Goal: Task Accomplishment & Management: Manage account settings

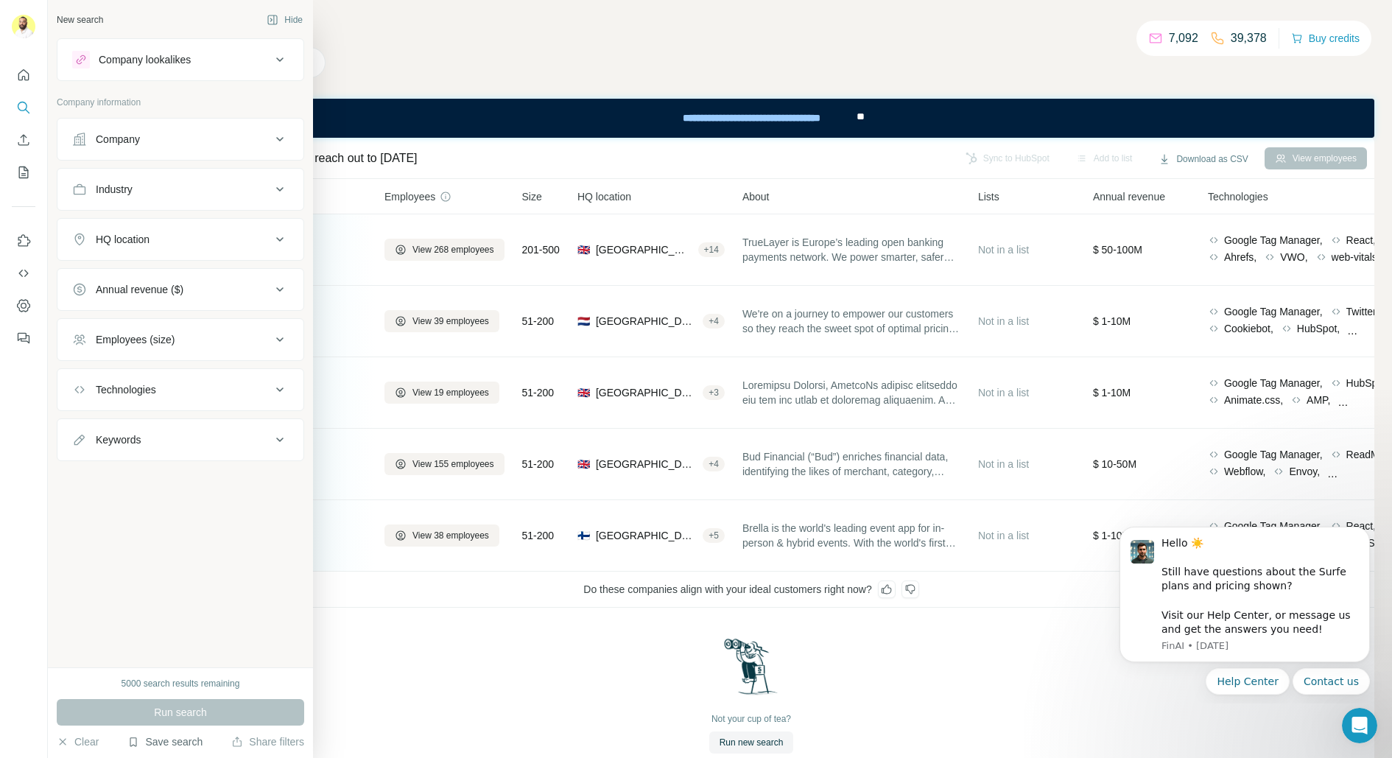
click at [153, 734] on button "Save search" at bounding box center [164, 741] width 75 height 15
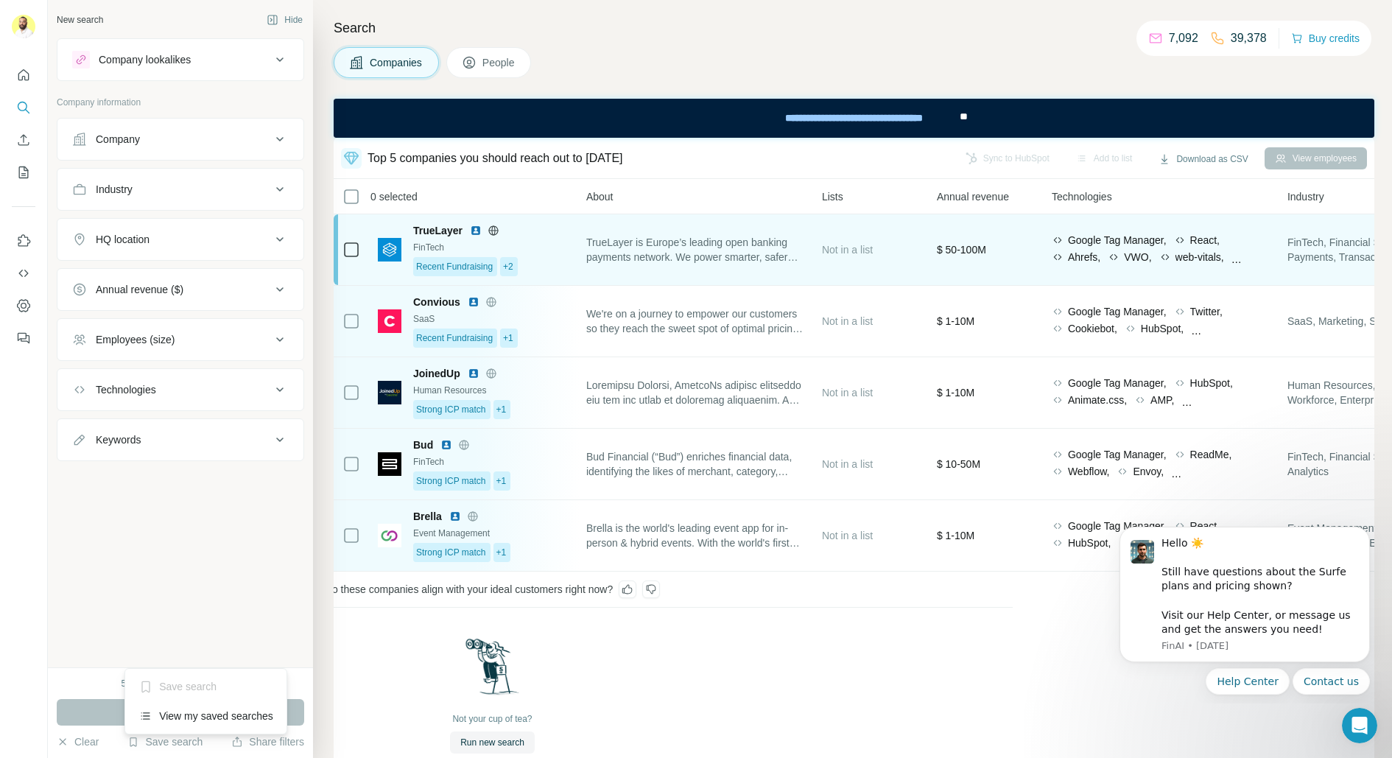
scroll to position [0, 44]
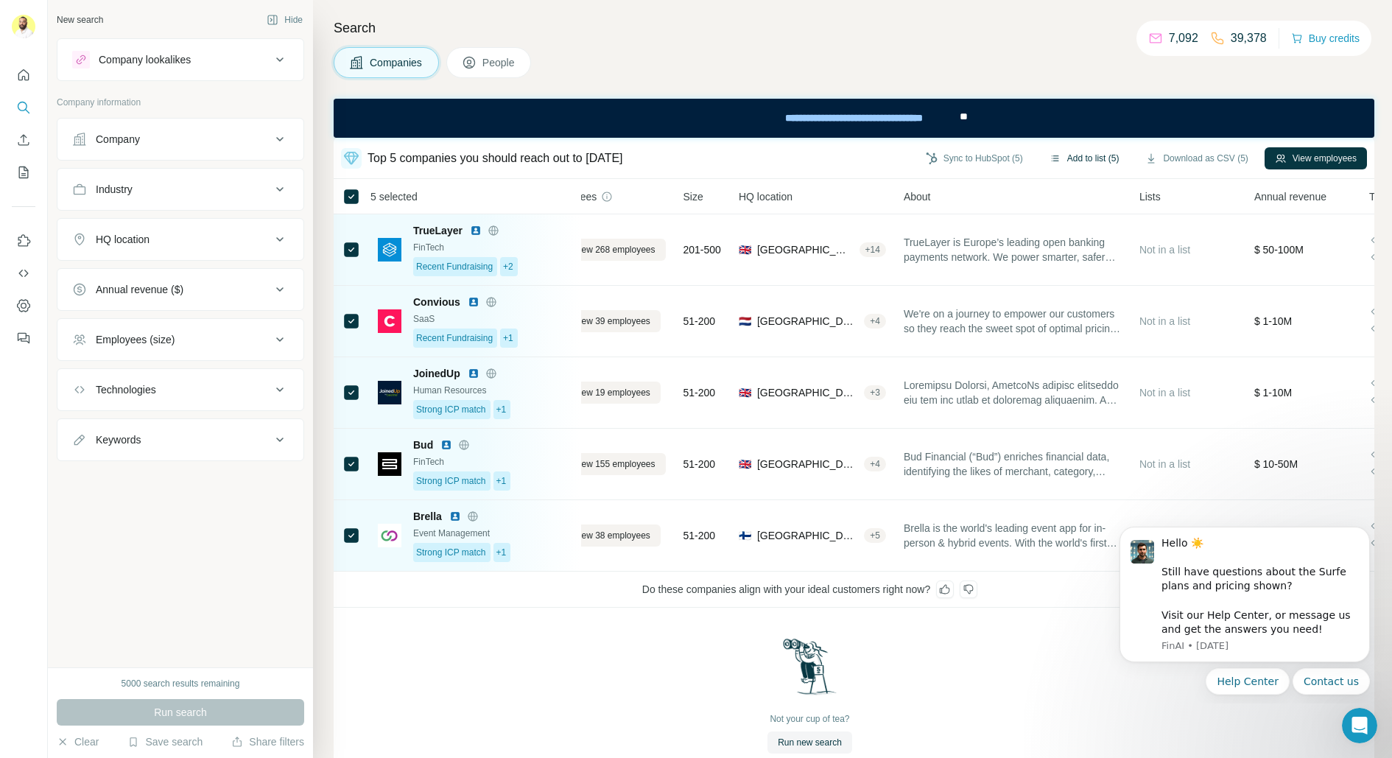
click at [1082, 161] on button "Add to list (5)" at bounding box center [1084, 158] width 91 height 22
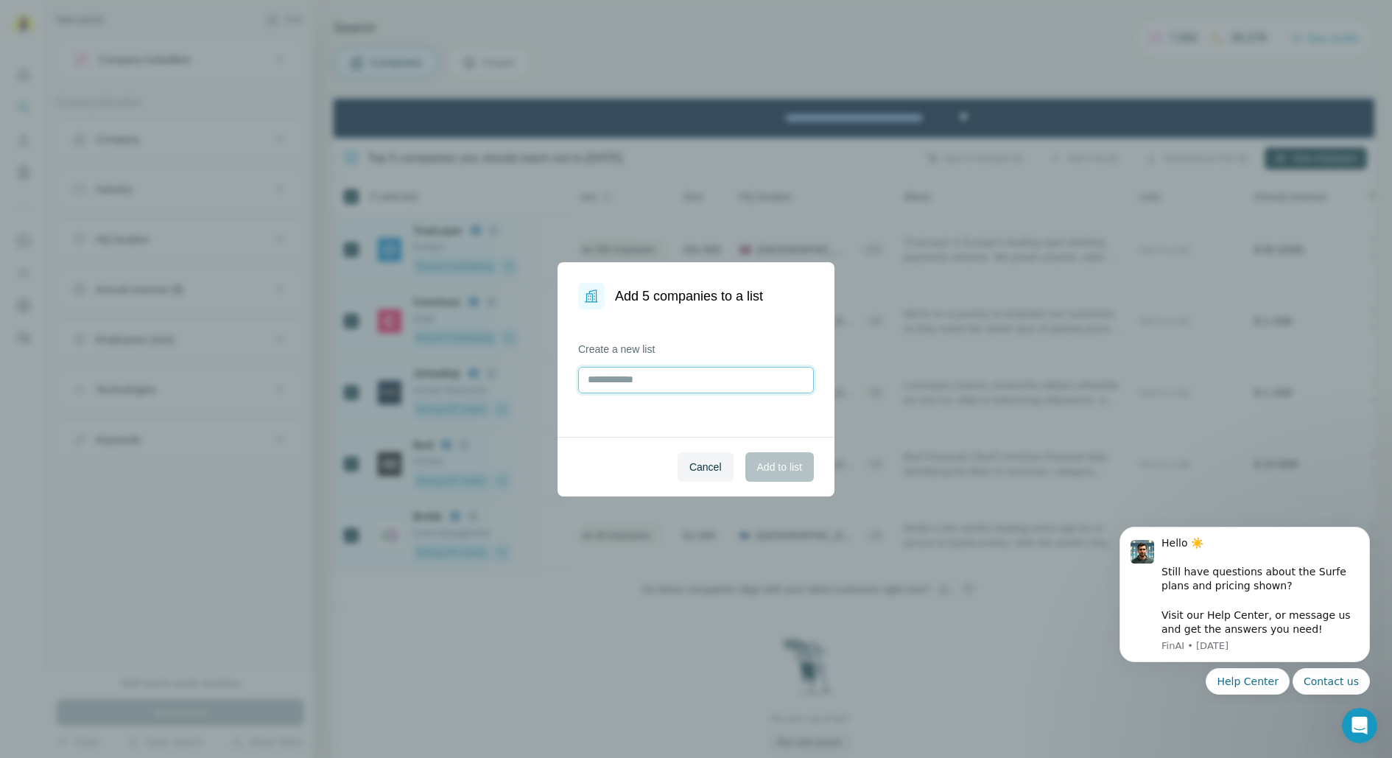
click at [646, 382] on input "text" at bounding box center [696, 380] width 236 height 27
click at [646, 387] on input "********" at bounding box center [696, 380] width 236 height 27
type input "********"
click at [684, 452] on button "Cancel" at bounding box center [706, 466] width 56 height 29
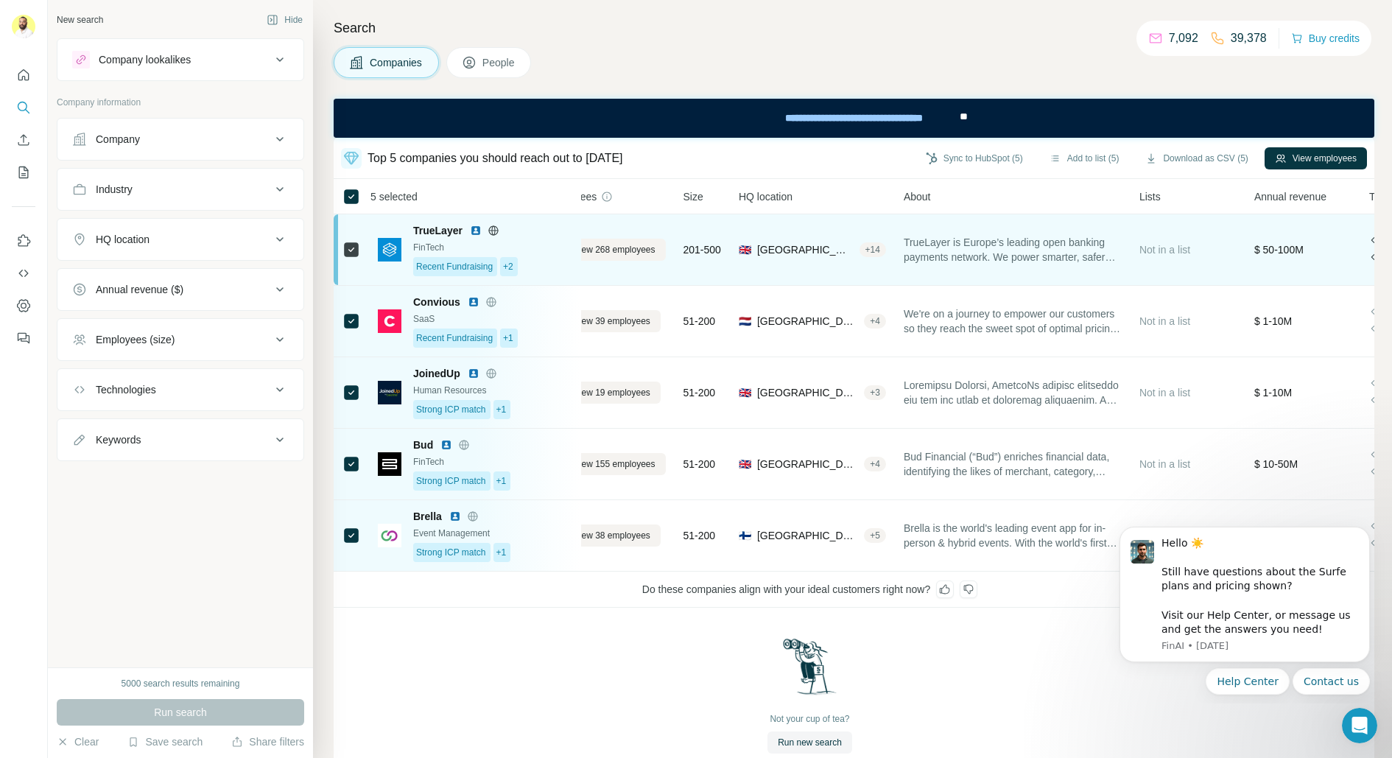
click at [440, 234] on span "TrueLayer" at bounding box center [437, 230] width 49 height 15
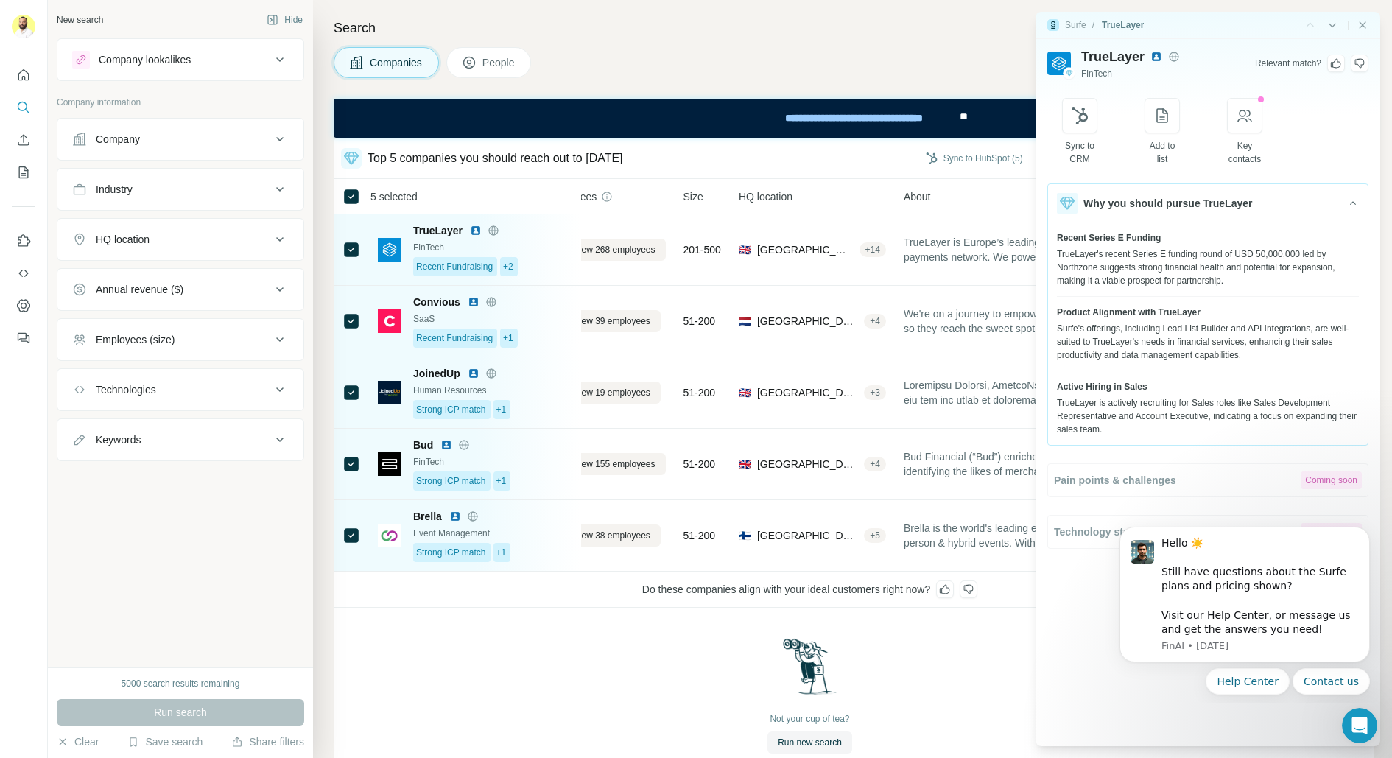
click at [1157, 57] on img at bounding box center [1157, 57] width 12 height 12
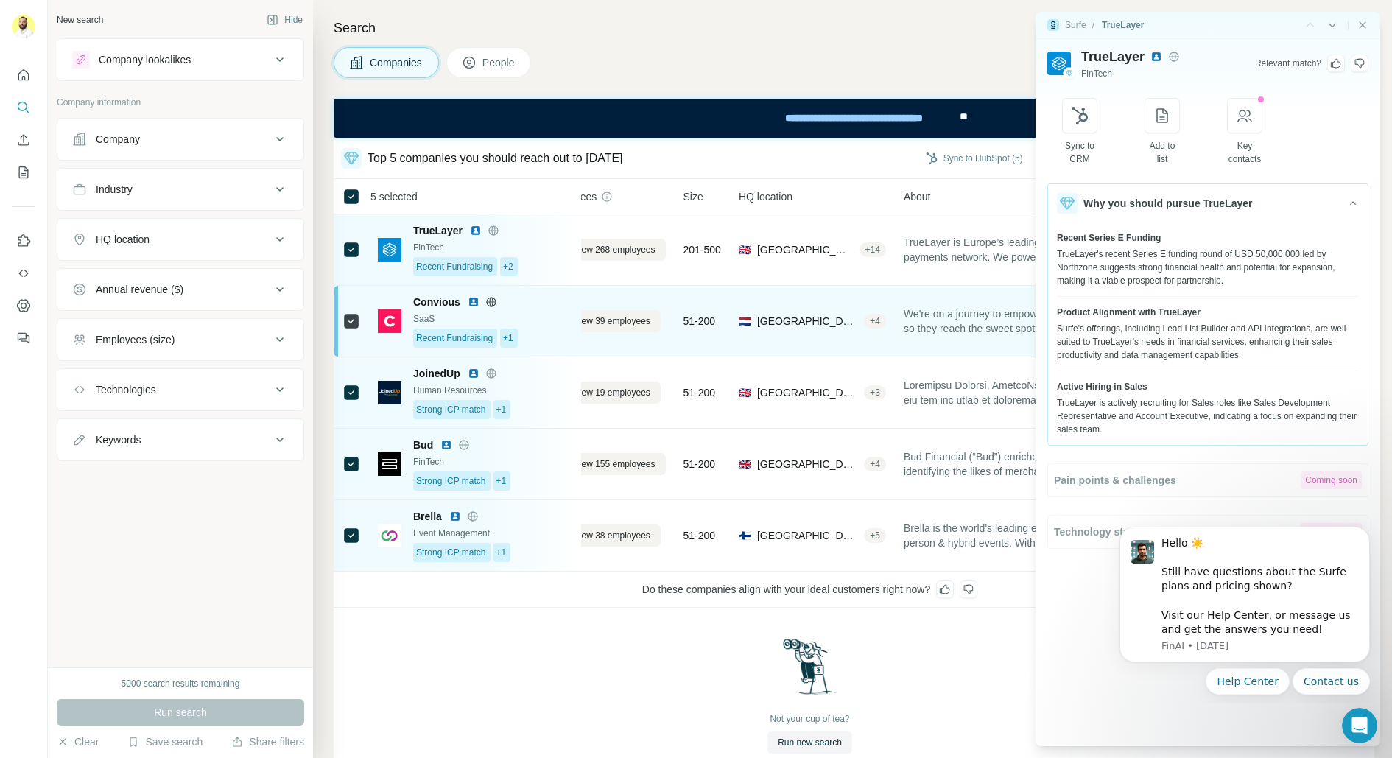
click at [870, 325] on span "🇳🇱 [GEOGRAPHIC_DATA], [GEOGRAPHIC_DATA] + 4" at bounding box center [812, 321] width 147 height 15
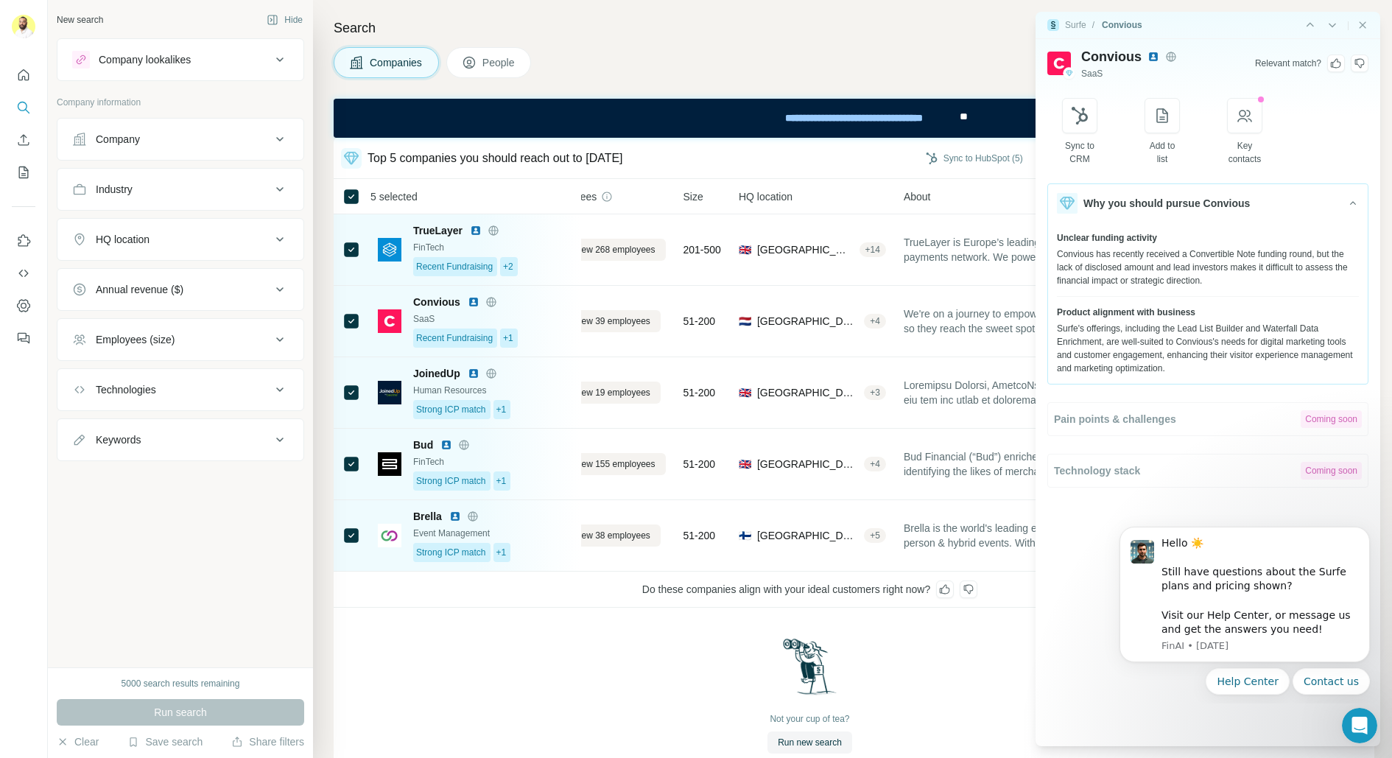
click at [1151, 54] on img at bounding box center [1154, 57] width 12 height 12
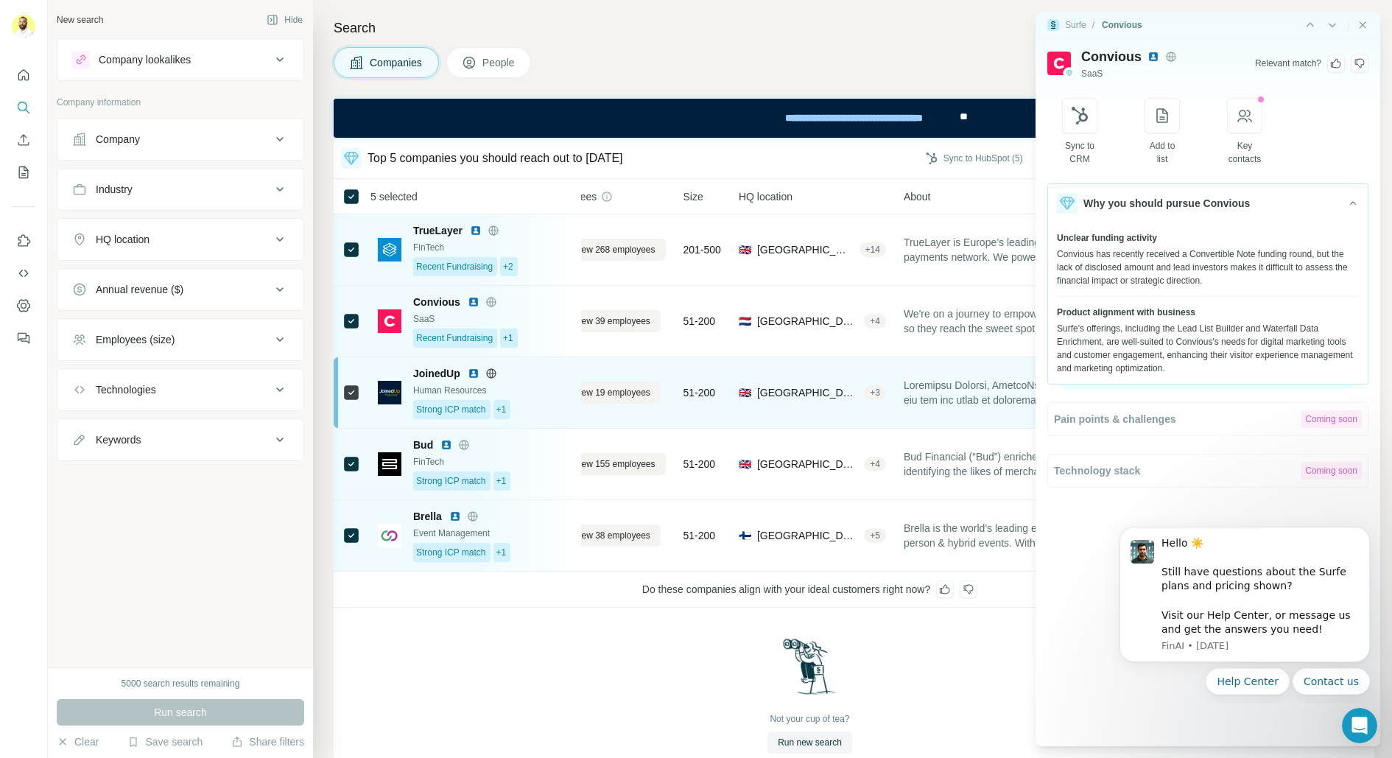
click at [867, 391] on span "🇬🇧 [GEOGRAPHIC_DATA], [GEOGRAPHIC_DATA], [GEOGRAPHIC_DATA] + 3" at bounding box center [812, 392] width 147 height 15
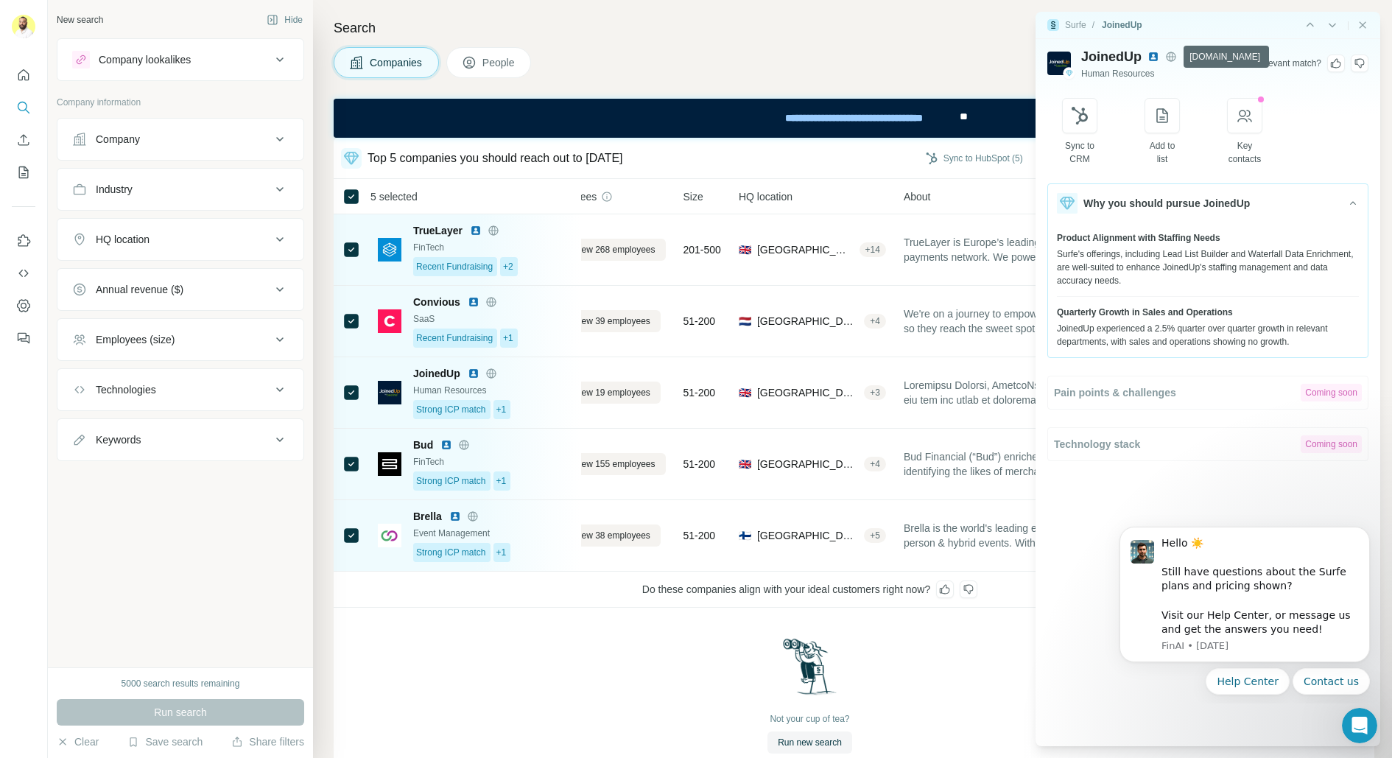
click at [1159, 57] on img at bounding box center [1154, 57] width 12 height 12
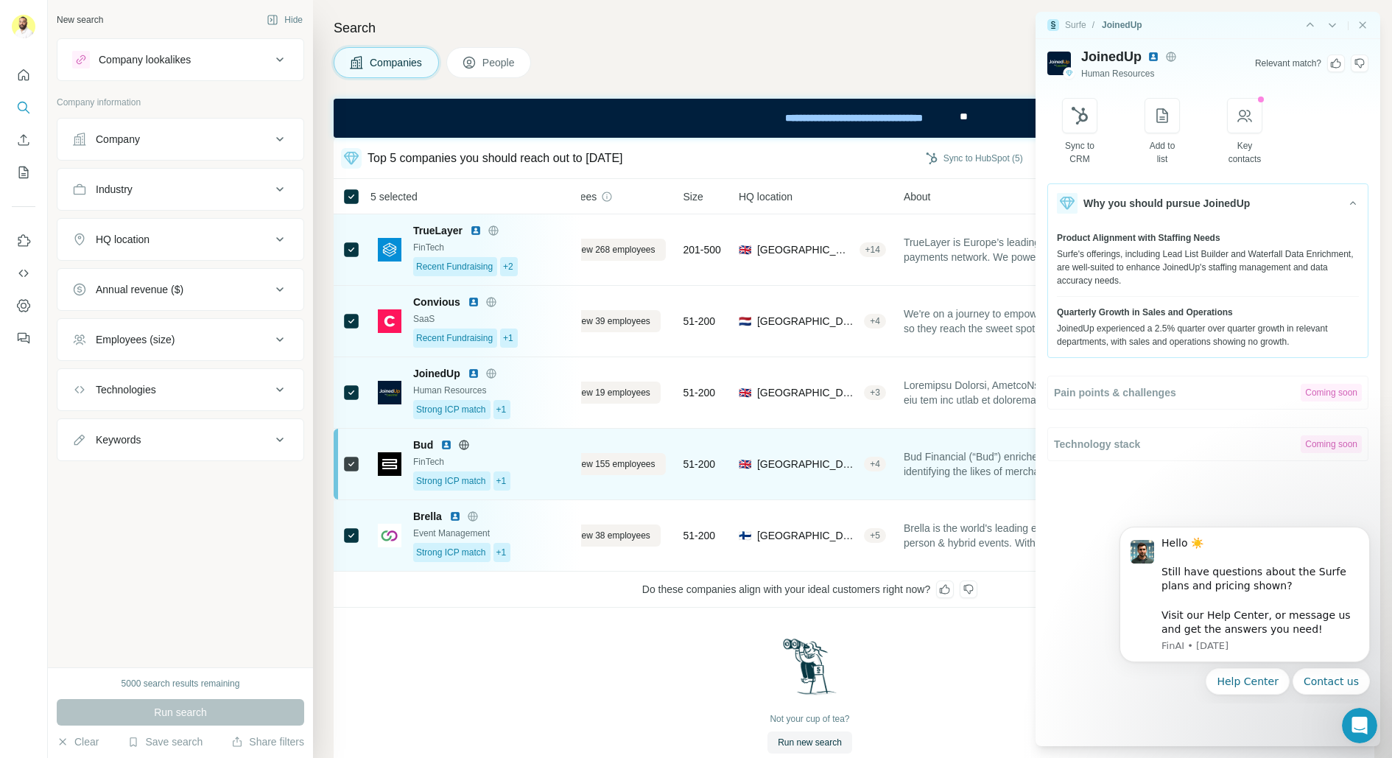
click at [447, 441] on img at bounding box center [447, 445] width 12 height 12
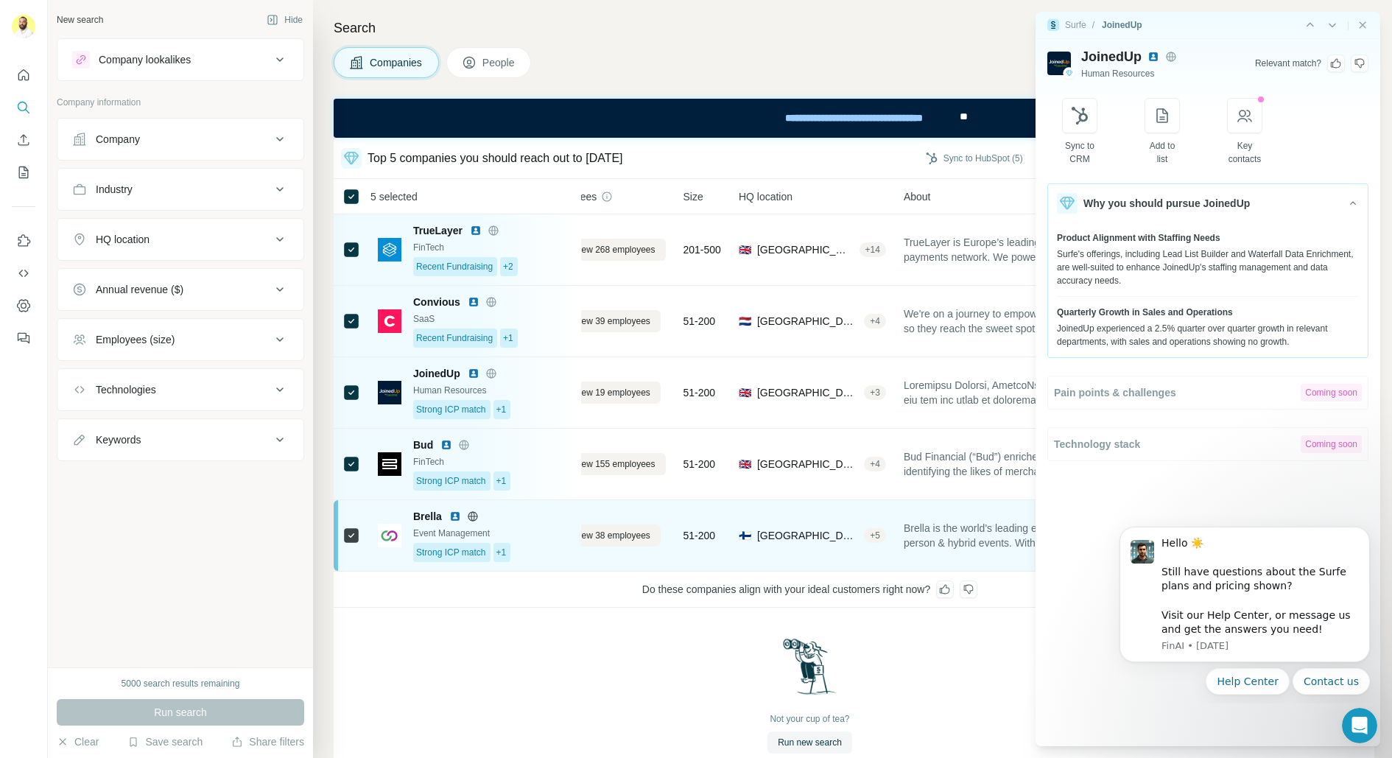
click at [456, 515] on img at bounding box center [455, 517] width 12 height 12
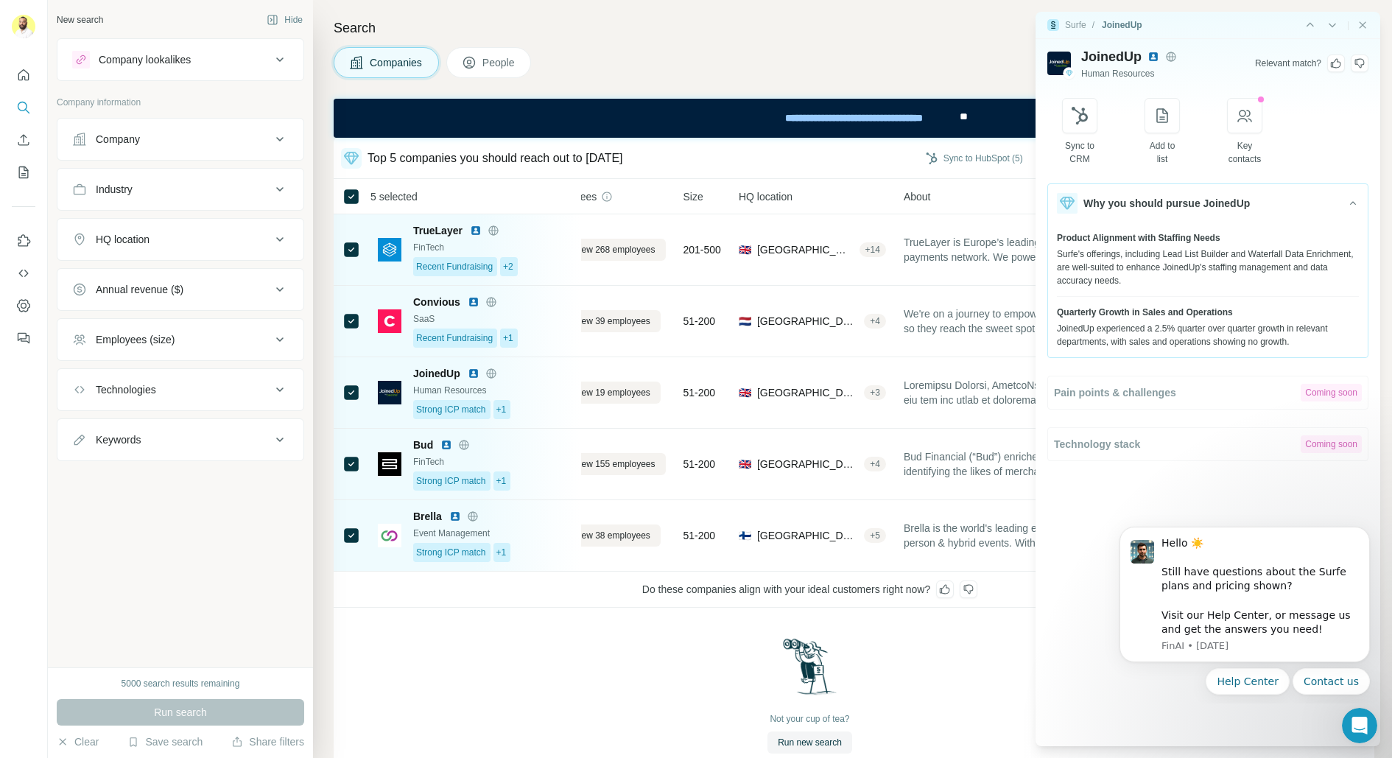
click at [1358, 32] on div "|" at bounding box center [1336, 25] width 66 height 15
click at [1361, 31] on div "|" at bounding box center [1336, 25] width 66 height 15
click at [1367, 23] on icon "Close side panel" at bounding box center [1363, 25] width 12 height 12
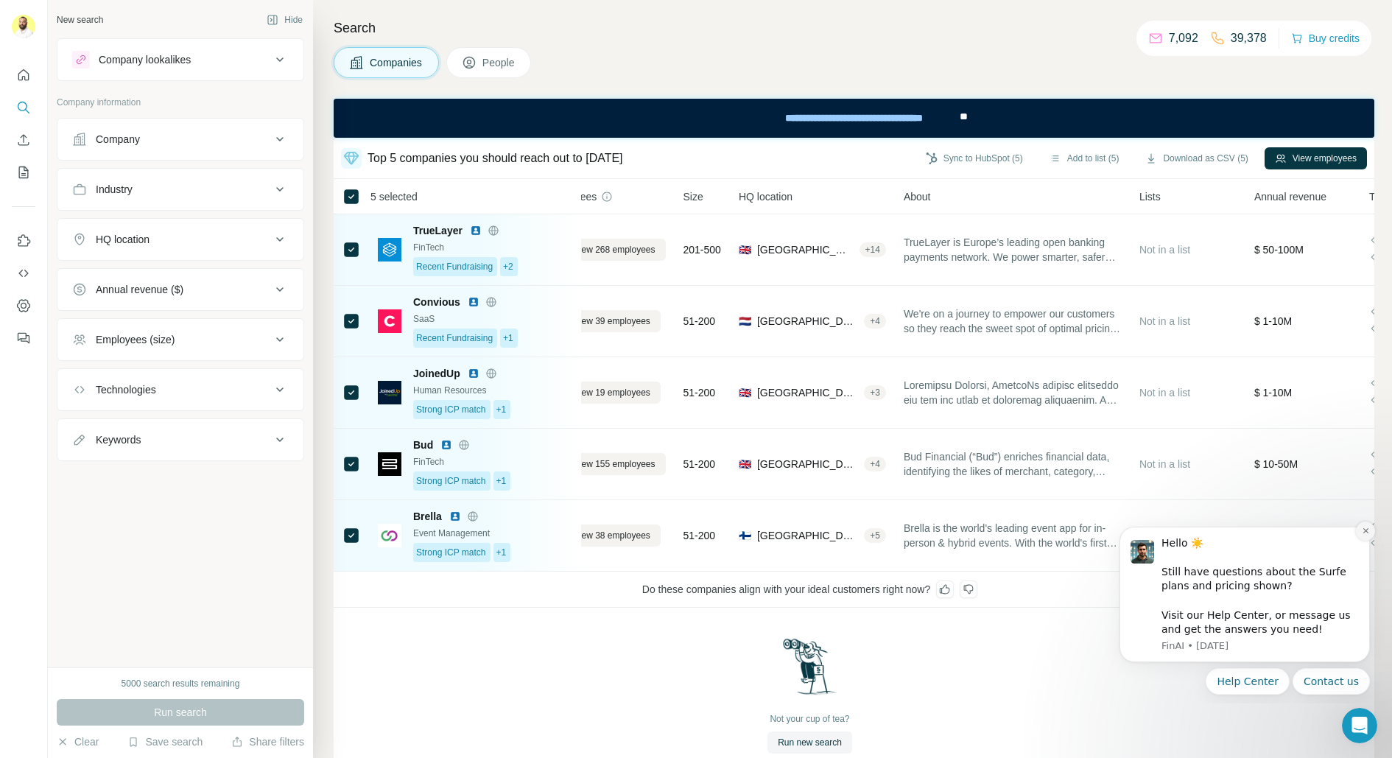
click at [1362, 525] on button "Dismiss notification" at bounding box center [1365, 531] width 19 height 19
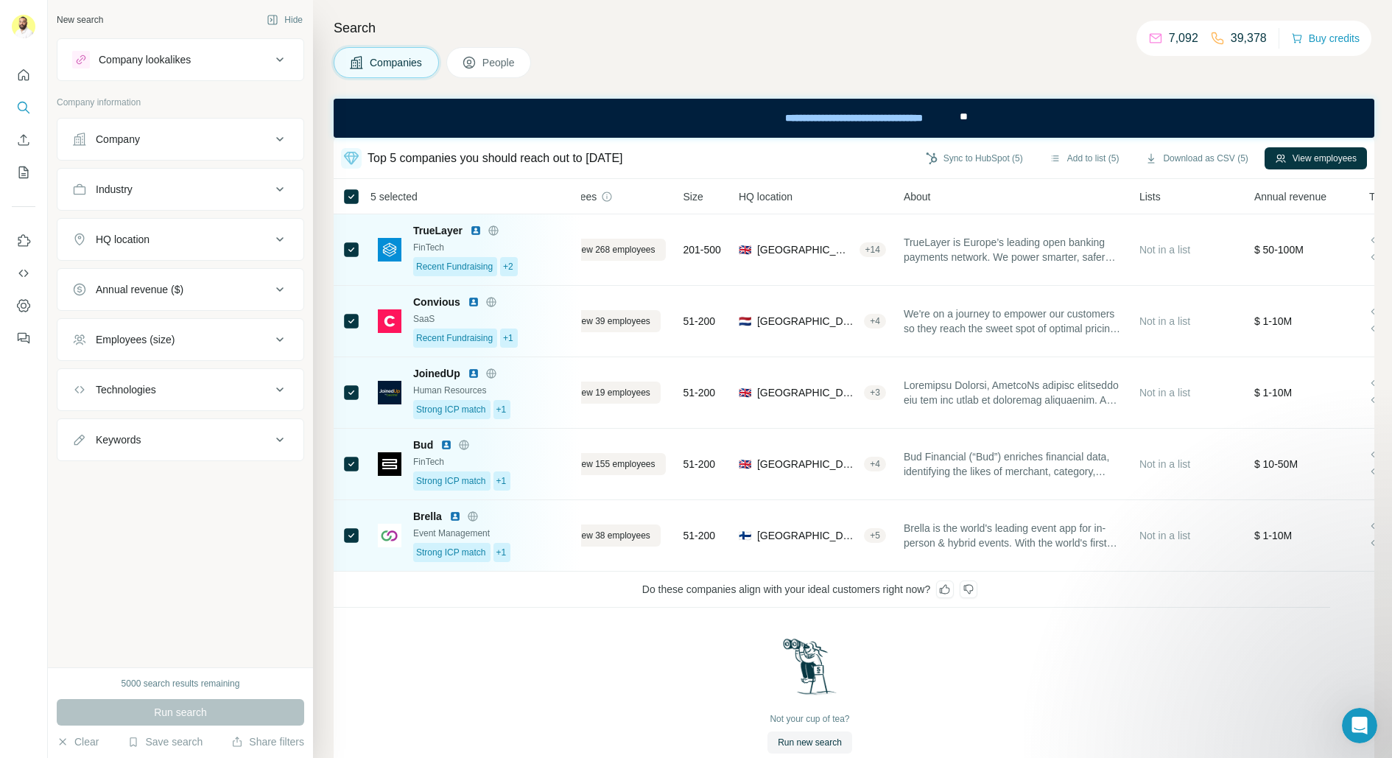
click at [951, 589] on icon at bounding box center [945, 589] width 12 height 12
click at [1146, 593] on textarea at bounding box center [1238, 621] width 214 height 102
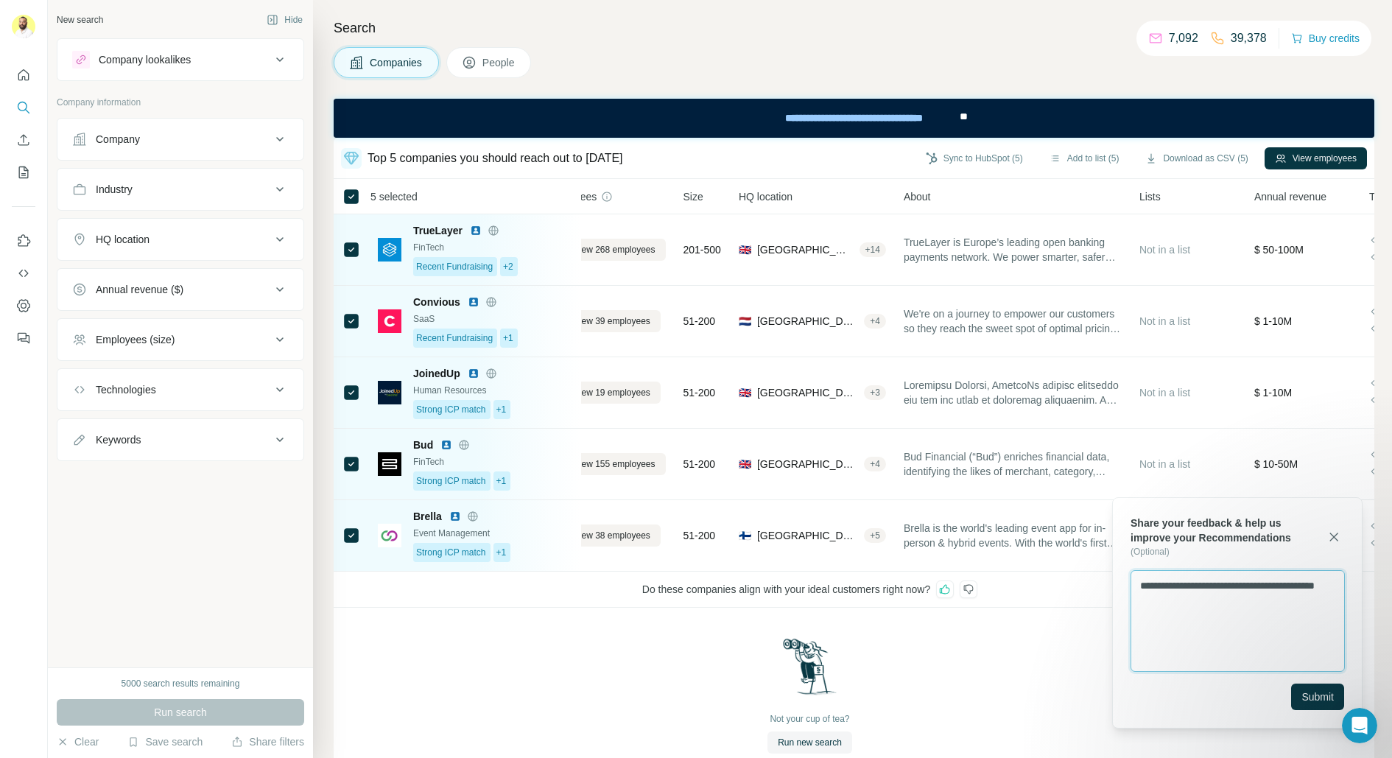
click at [1169, 604] on textarea "**********" at bounding box center [1238, 621] width 214 height 102
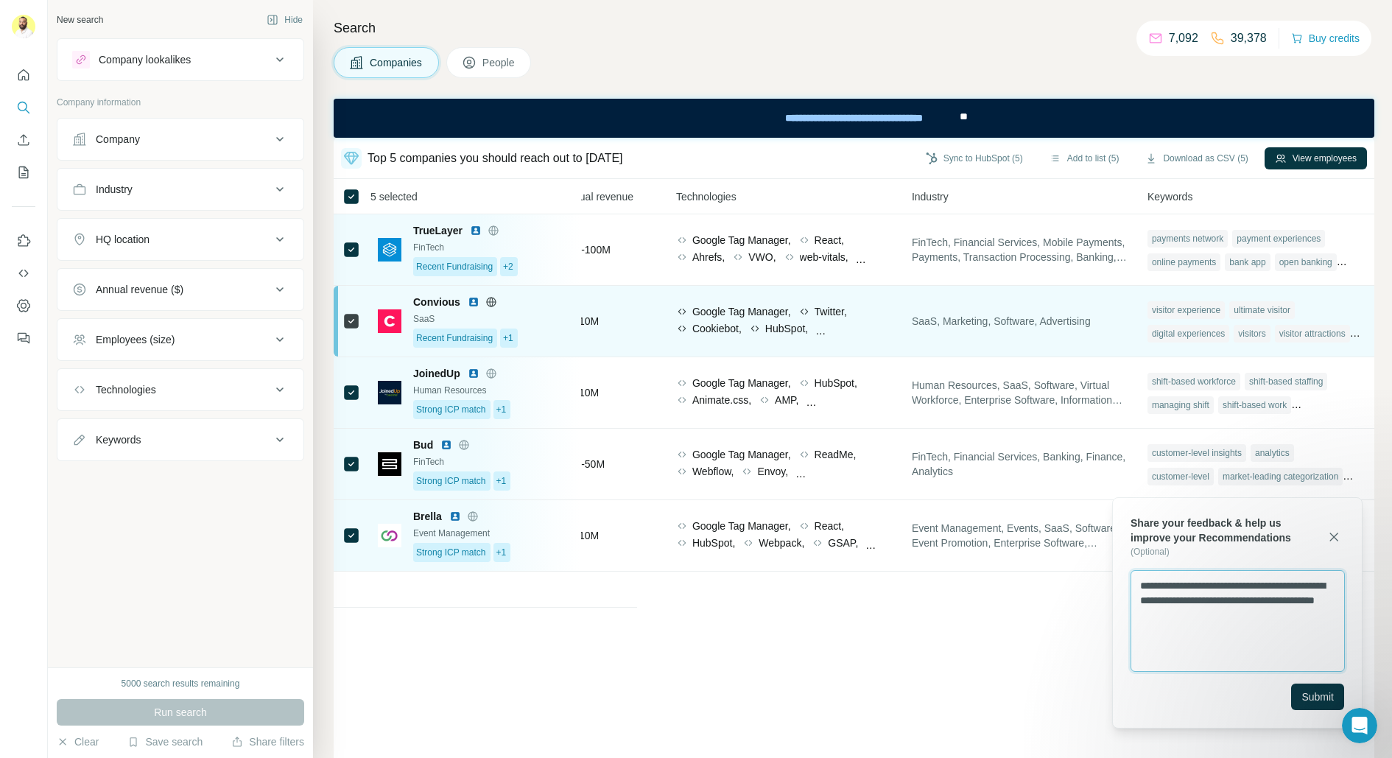
scroll to position [0, 0]
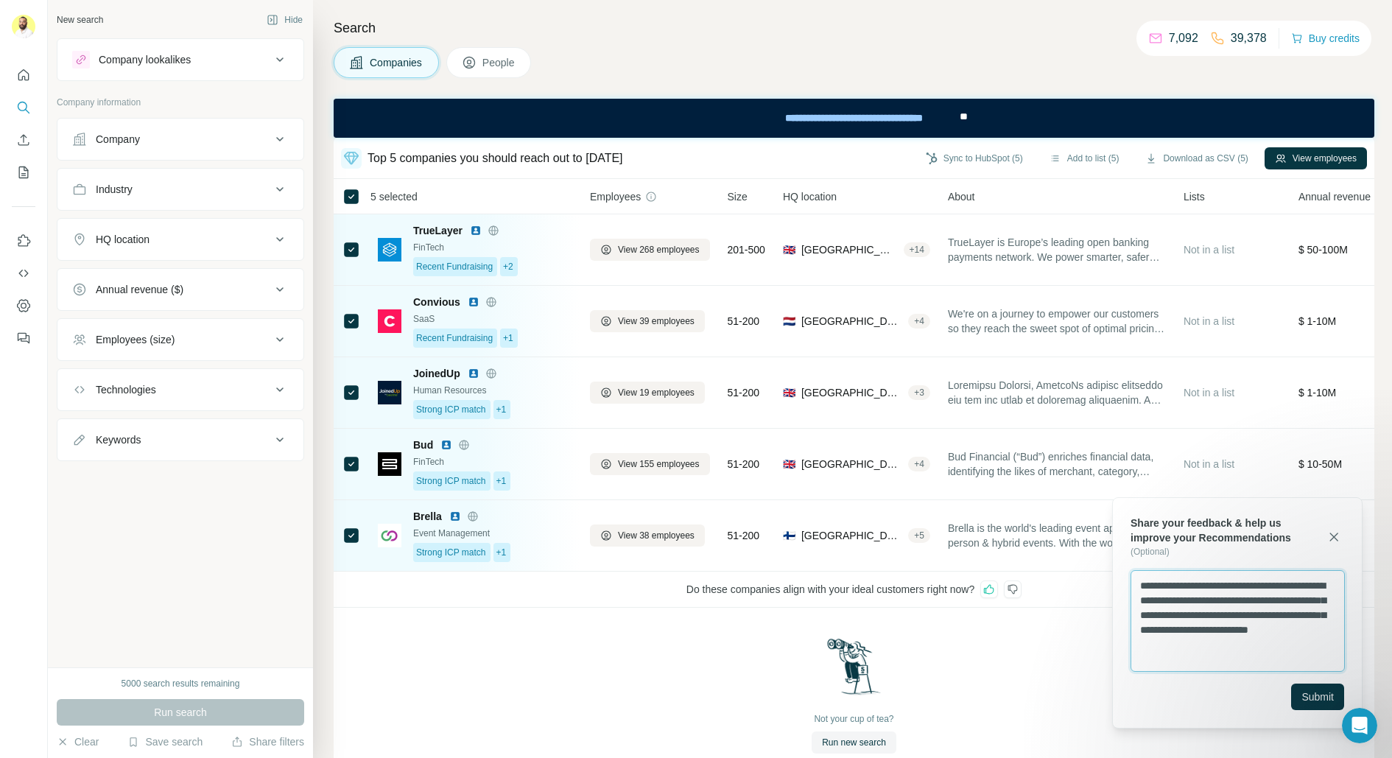
drag, startPoint x: 1255, startPoint y: 645, endPoint x: 1126, endPoint y: 583, distance: 142.0
click at [1126, 583] on div "**********" at bounding box center [1237, 612] width 250 height 231
type textarea "**********"
click at [1325, 696] on span "Submit" at bounding box center [1318, 697] width 32 height 15
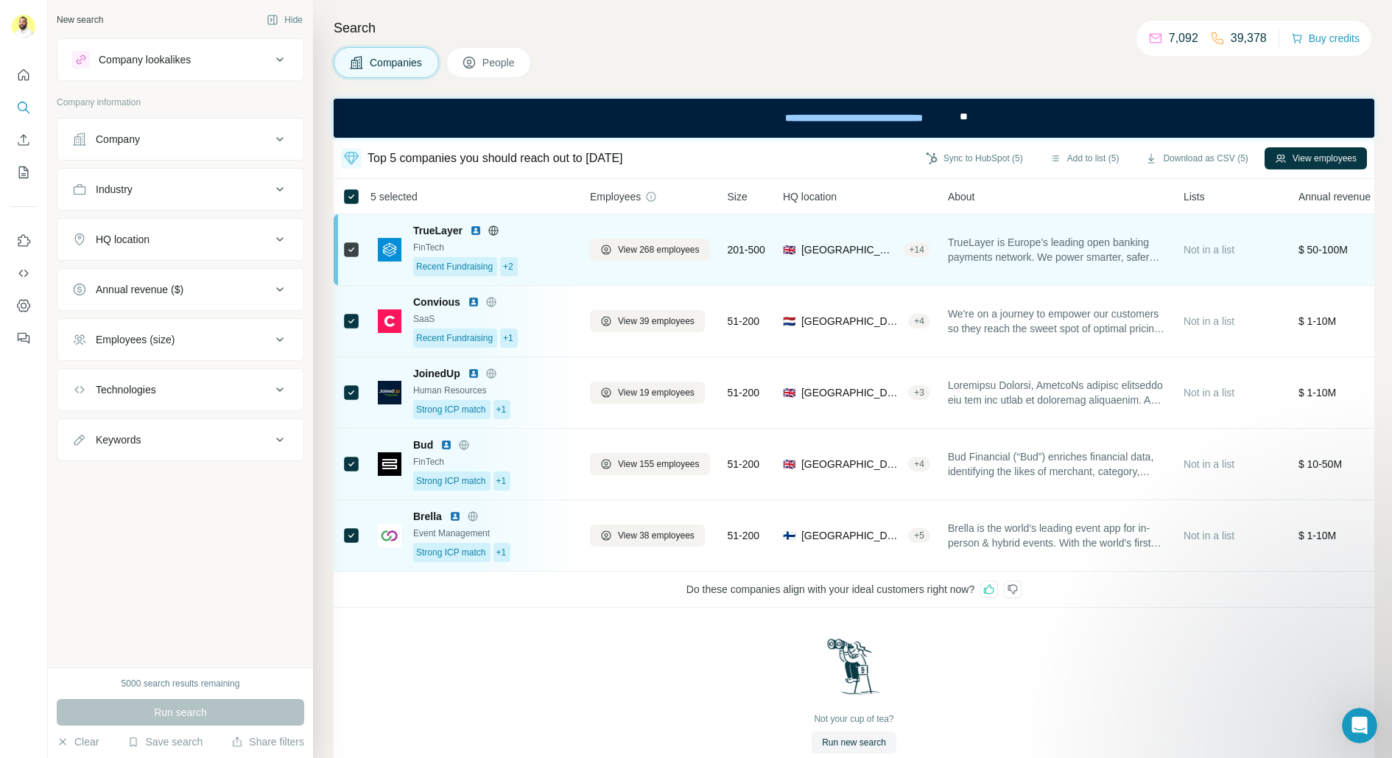
click at [1187, 256] on td "Not in a list" at bounding box center [1232, 249] width 115 height 71
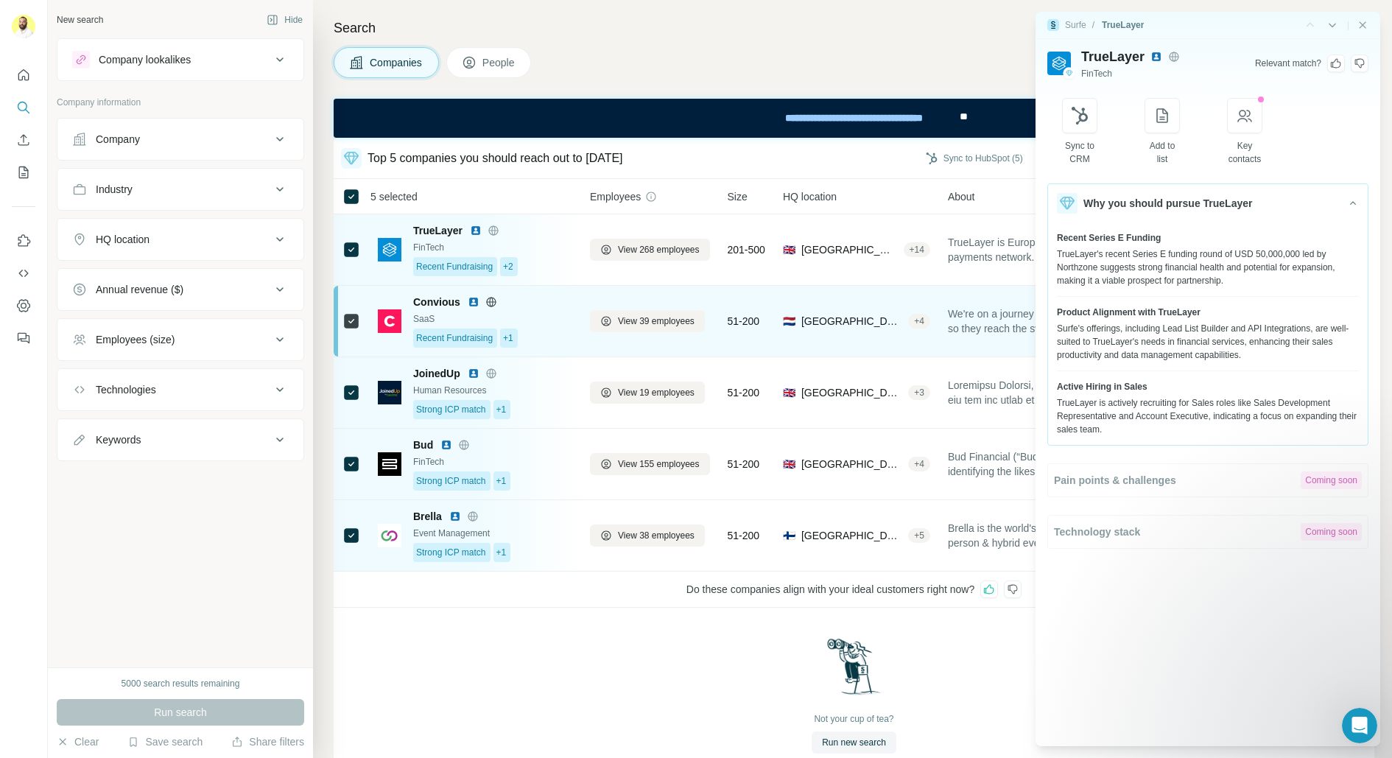
click at [950, 332] on td "We're on a journey to empower our customers so they reach the sweet spot of opt…" at bounding box center [1057, 321] width 236 height 71
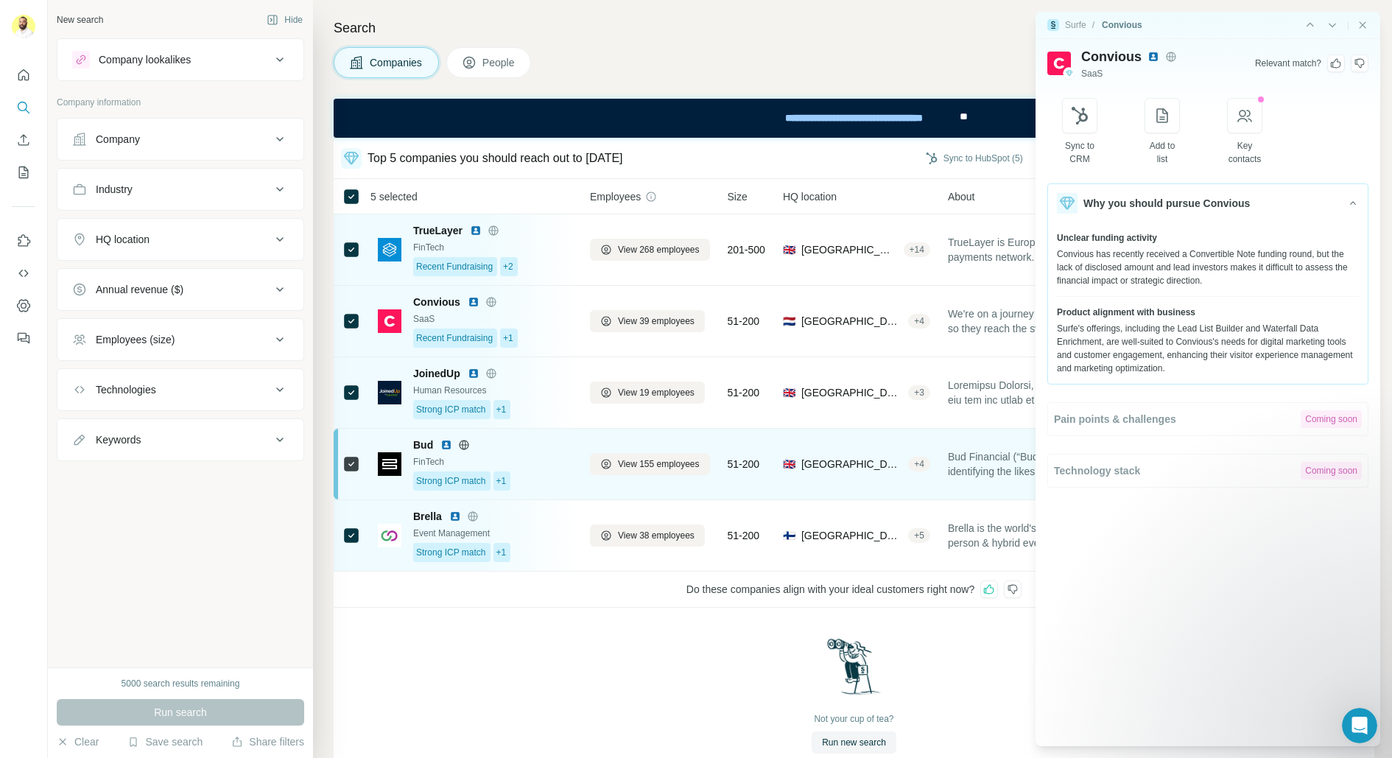
click at [562, 472] on div "Strong ICP match +1" at bounding box center [492, 480] width 159 height 19
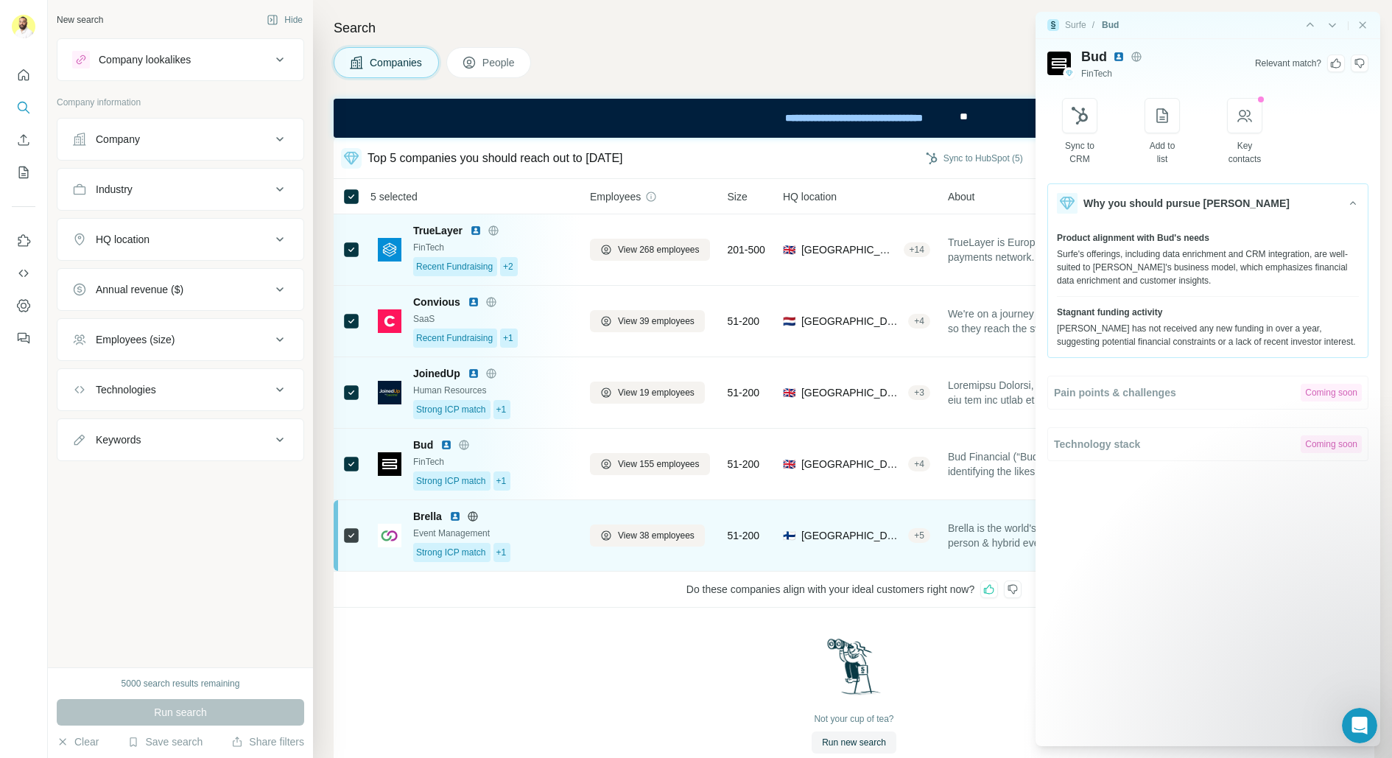
click at [516, 527] on div "Event Management" at bounding box center [492, 533] width 159 height 13
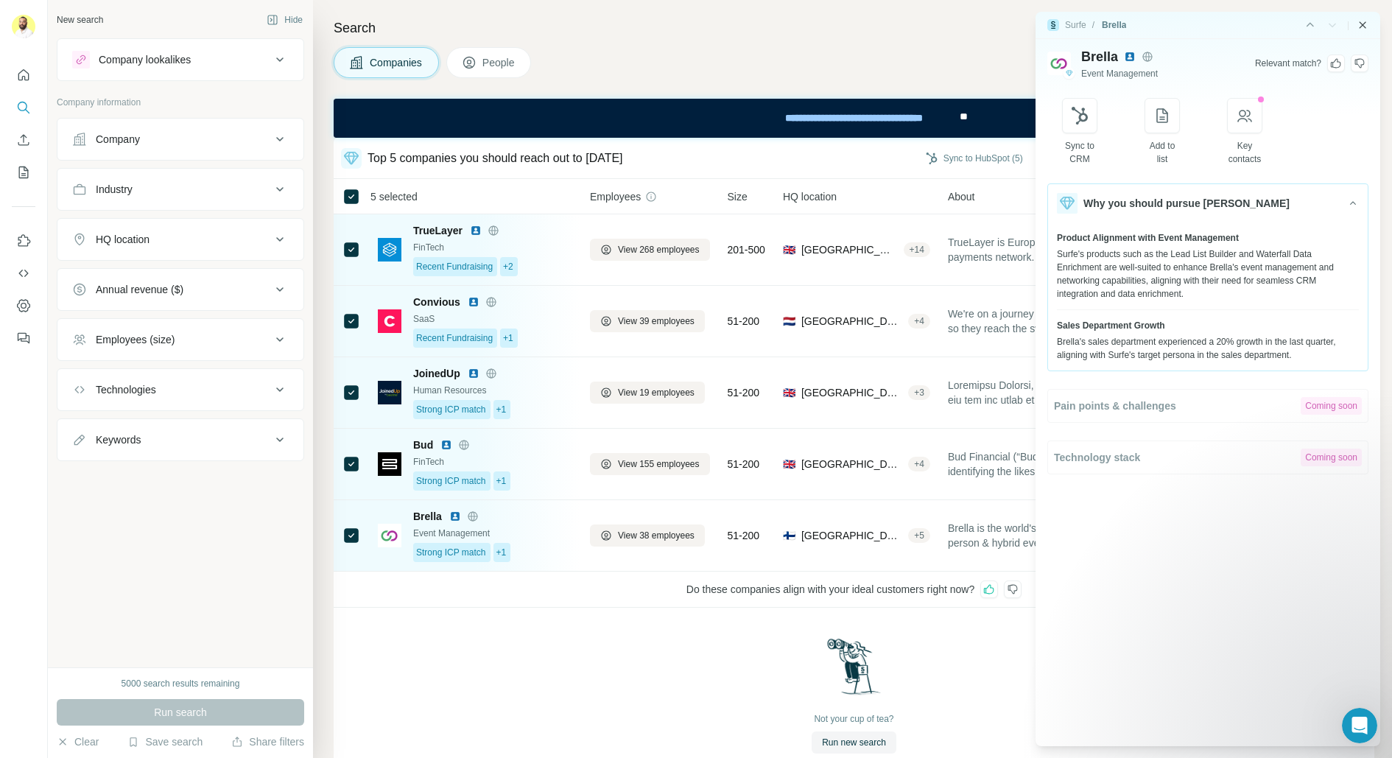
click at [1368, 24] on icon "Close side panel" at bounding box center [1363, 25] width 12 height 12
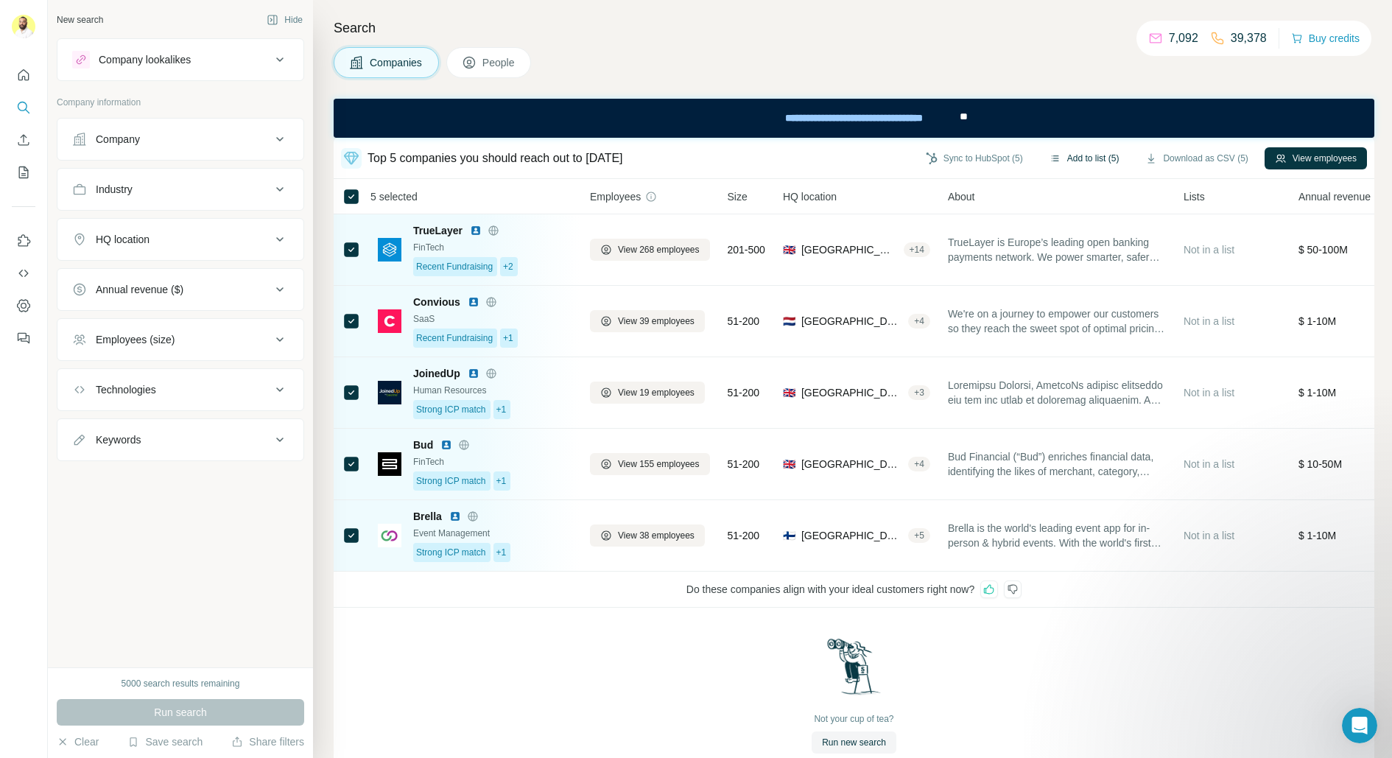
click at [1059, 155] on button "Add to list (5)" at bounding box center [1084, 158] width 91 height 22
click at [1053, 158] on button "Add to list (5)" at bounding box center [1084, 158] width 91 height 22
click at [1087, 150] on button "Add to list (5)" at bounding box center [1084, 158] width 91 height 22
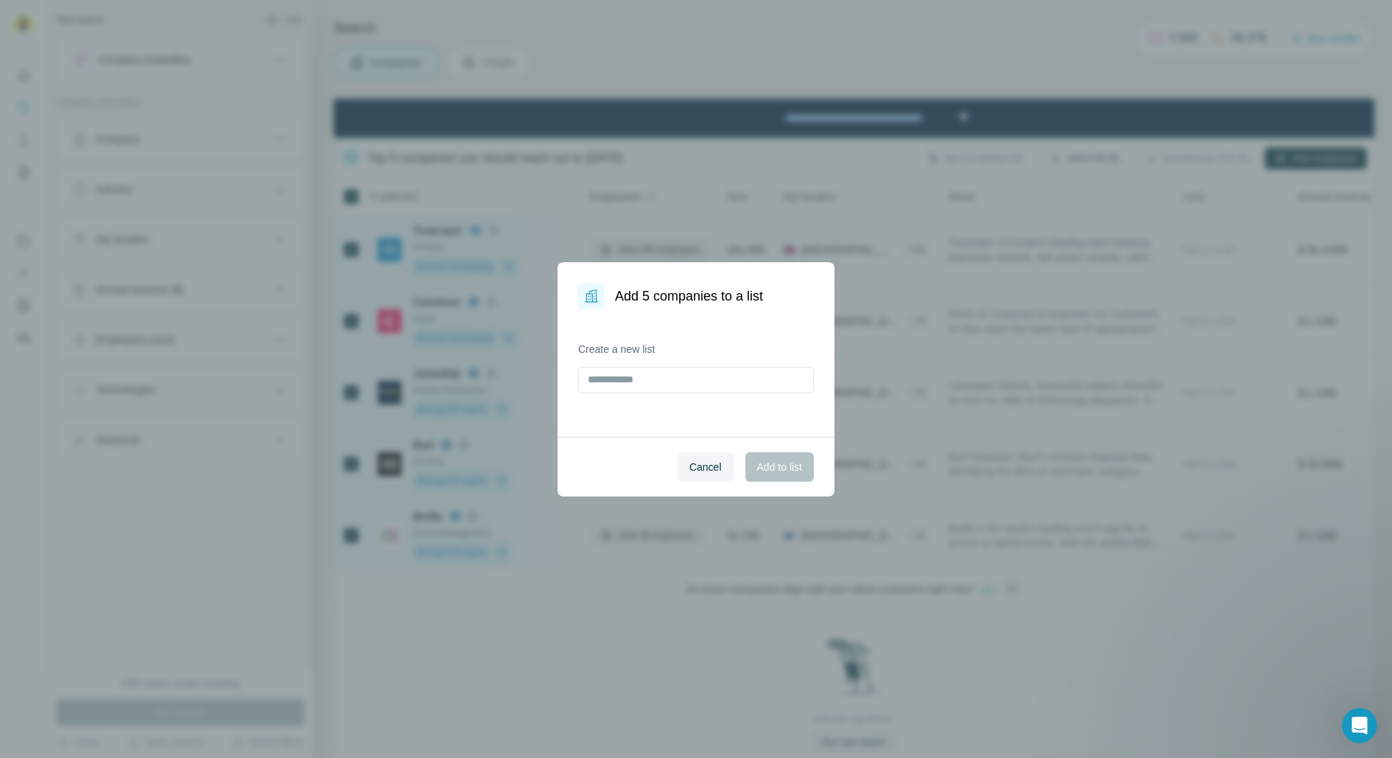
click at [1087, 150] on div "Add 5 companies to a list Create a new list Cancel Add to list" at bounding box center [696, 379] width 1392 height 758
click at [643, 376] on input "text" at bounding box center [696, 380] width 236 height 27
click at [660, 376] on input "**********" at bounding box center [696, 380] width 236 height 27
type input "**********"
click at [727, 196] on div "**********" at bounding box center [696, 379] width 1392 height 758
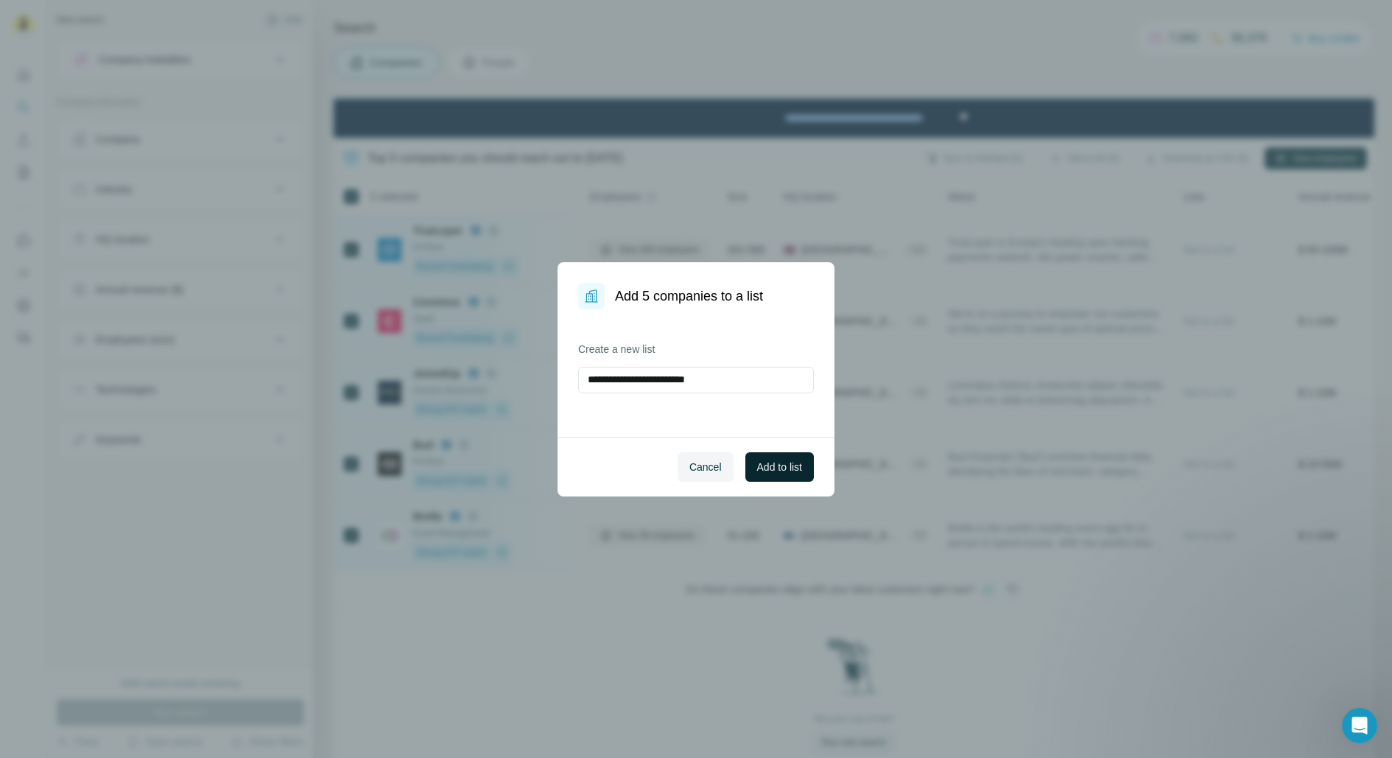
click at [796, 470] on span "Add to list" at bounding box center [779, 467] width 45 height 15
